Goal: Consume media (video, audio)

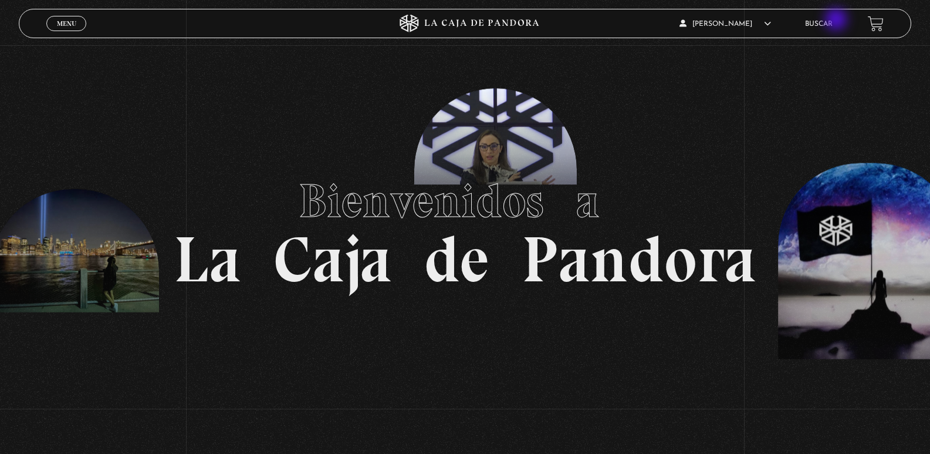
click at [833, 21] on link "Buscar" at bounding box center [819, 24] width 28 height 7
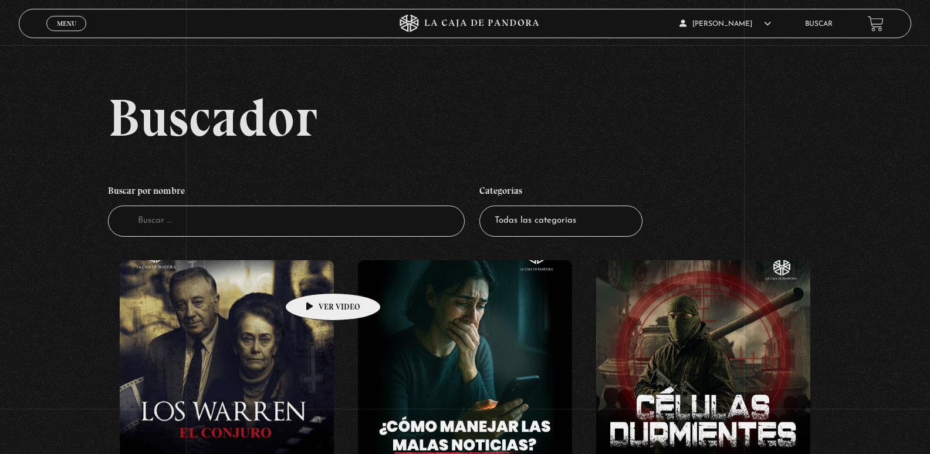
click at [244, 315] on figure at bounding box center [227, 365] width 214 height 211
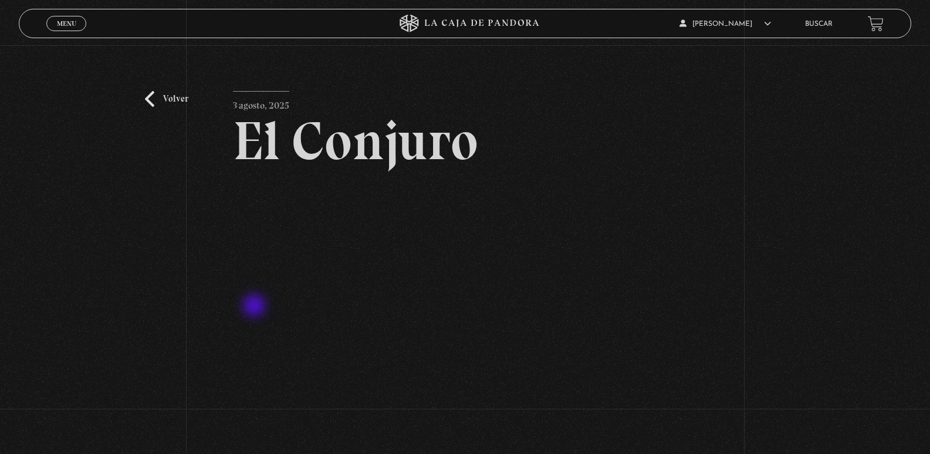
scroll to position [117, 0]
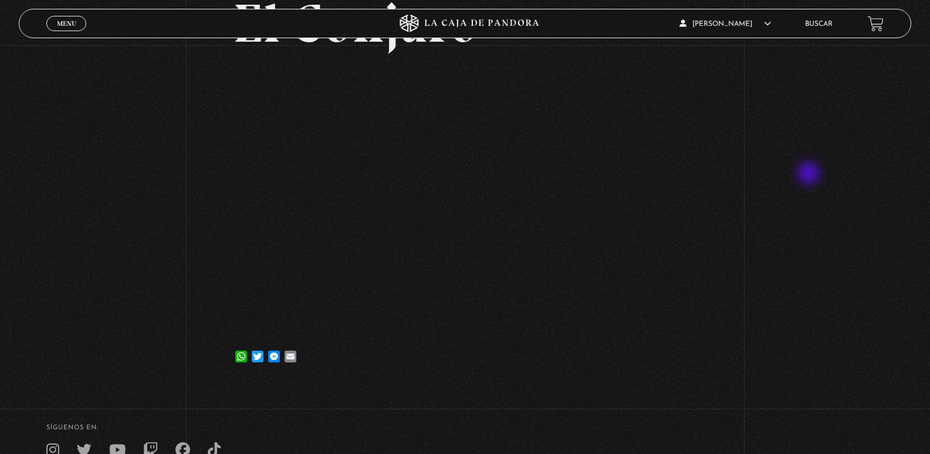
click at [810, 174] on div "Volver [DATE] [GEOGRAPHIC_DATA] WhatsApp Twitter Messenger Email" at bounding box center [465, 155] width 930 height 455
drag, startPoint x: 850, startPoint y: 269, endPoint x: 825, endPoint y: 236, distance: 41.4
click at [847, 266] on div "Volver 3 agosto, 2025 El Conjuro WhatsApp Twitter Messenger Email" at bounding box center [465, 155] width 930 height 455
